Goal: Information Seeking & Learning: Learn about a topic

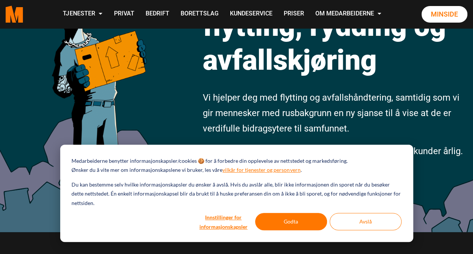
scroll to position [141, 0]
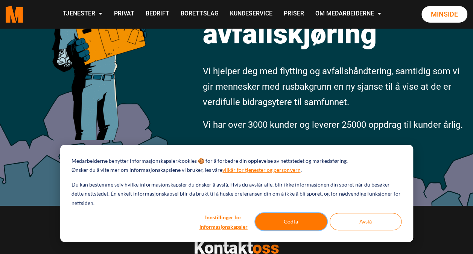
click at [303, 220] on button "Godta" at bounding box center [291, 221] width 72 height 17
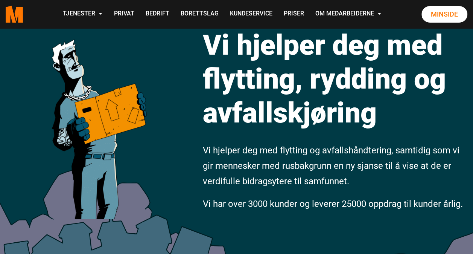
scroll to position [0, 0]
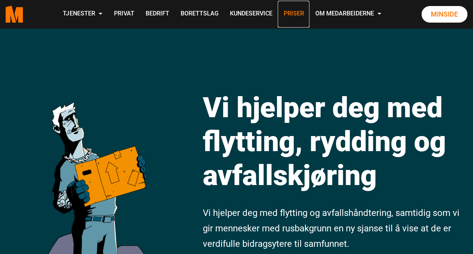
click at [293, 15] on link "Priser" at bounding box center [294, 14] width 32 height 27
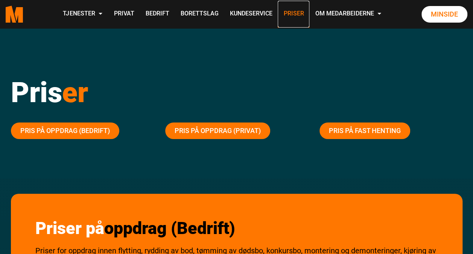
click at [290, 13] on link "Priser" at bounding box center [294, 14] width 32 height 27
click at [295, 11] on link "Priser" at bounding box center [294, 14] width 32 height 27
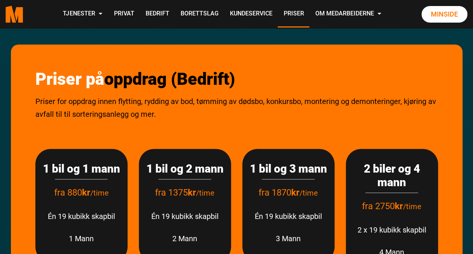
scroll to position [138, 0]
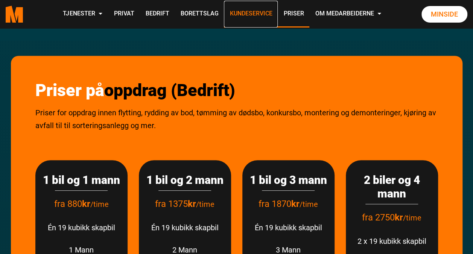
click at [241, 14] on link "Kundeservice" at bounding box center [251, 14] width 54 height 27
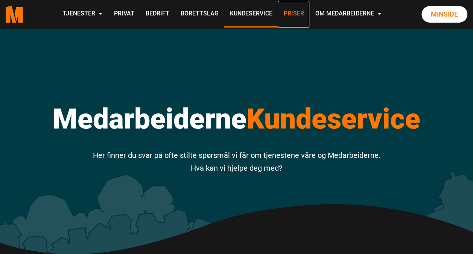
click at [295, 14] on link "Priser" at bounding box center [294, 14] width 32 height 27
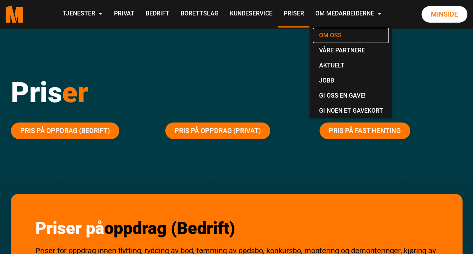
click at [331, 35] on link "Om oss" at bounding box center [351, 35] width 76 height 15
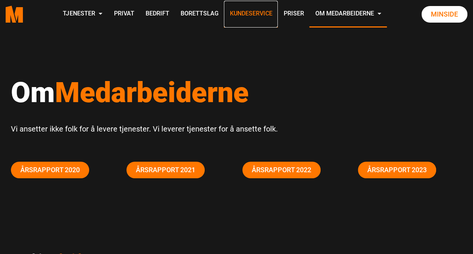
click at [250, 13] on link "Kundeservice" at bounding box center [251, 14] width 54 height 27
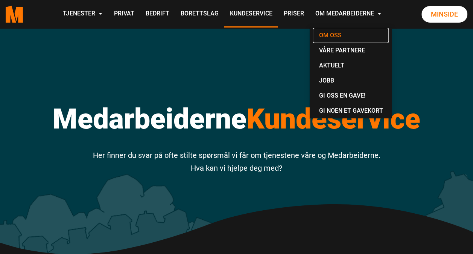
click at [334, 35] on link "Om oss" at bounding box center [351, 35] width 76 height 15
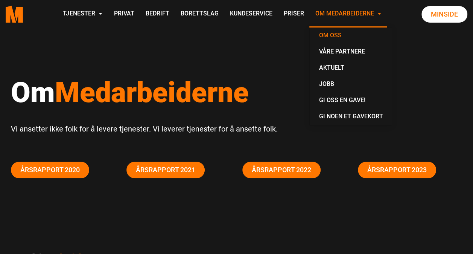
click at [382, 9] on link "Om Medarbeiderne" at bounding box center [347, 14] width 77 height 27
click at [329, 35] on link "Om oss" at bounding box center [351, 36] width 76 height 16
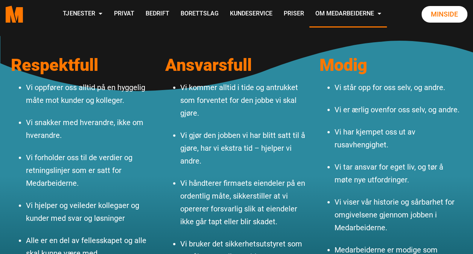
scroll to position [752, 0]
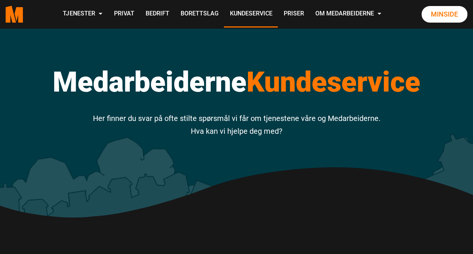
scroll to position [20, 0]
